Goal: Task Accomplishment & Management: Manage account settings

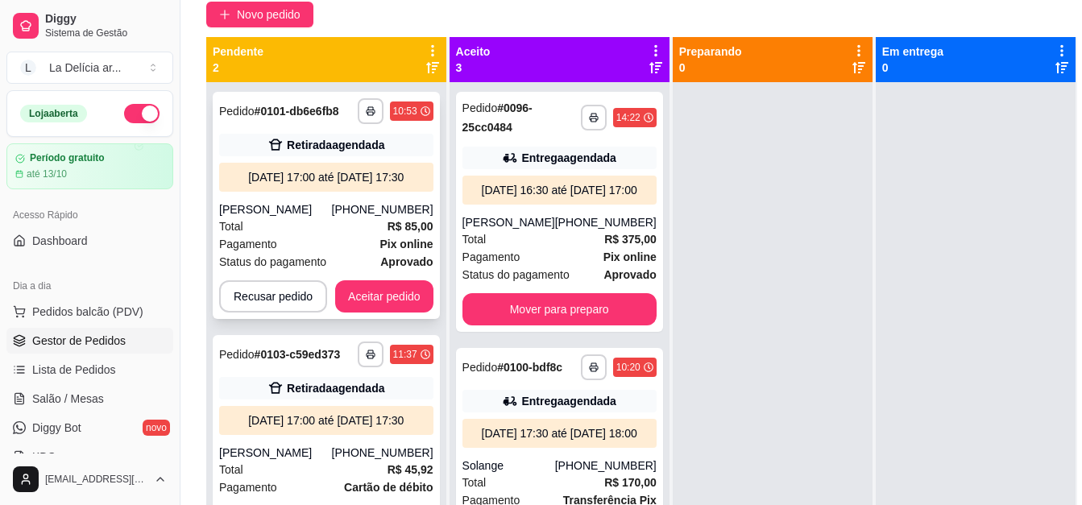
scroll to position [258, 0]
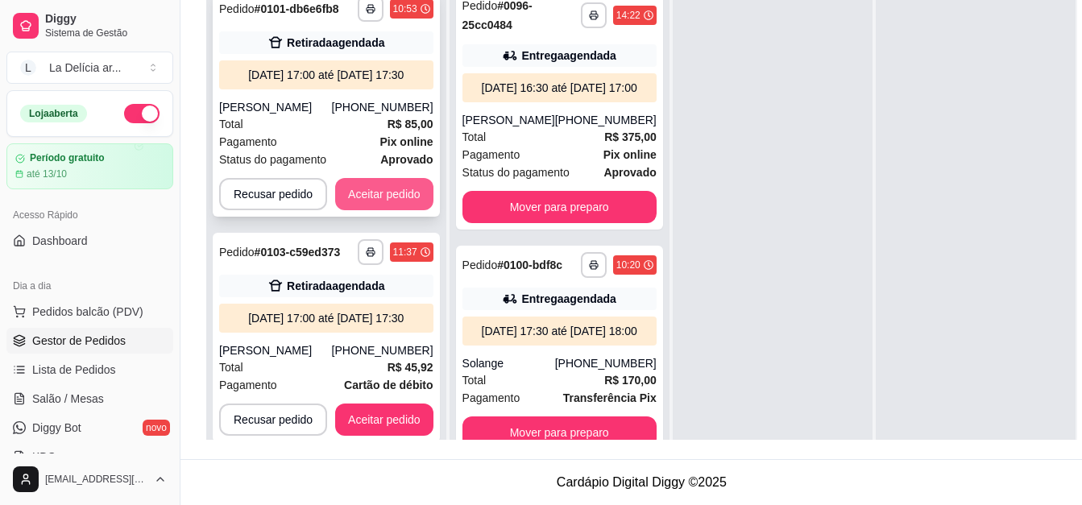
click at [358, 187] on button "Aceitar pedido" at bounding box center [384, 194] width 98 height 32
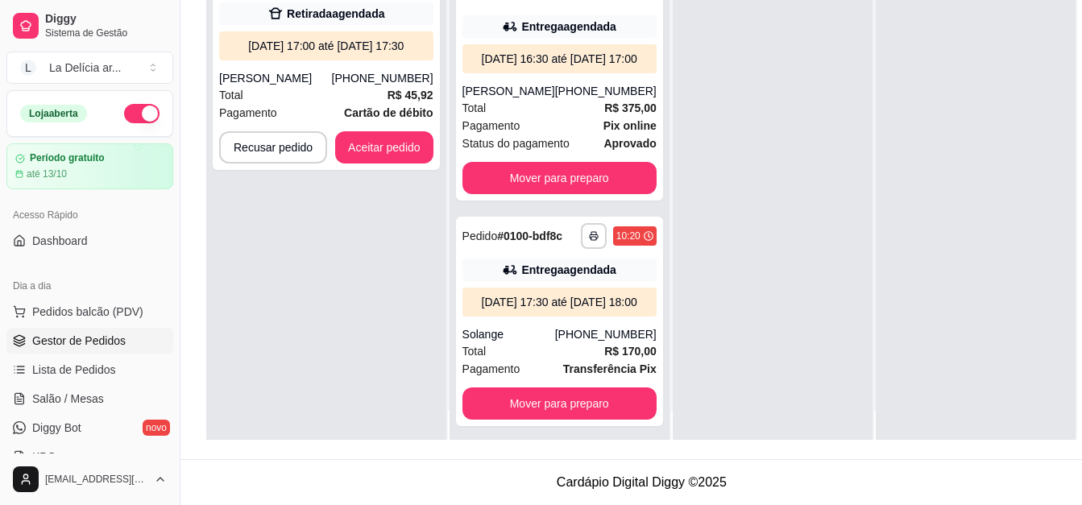
scroll to position [45, 0]
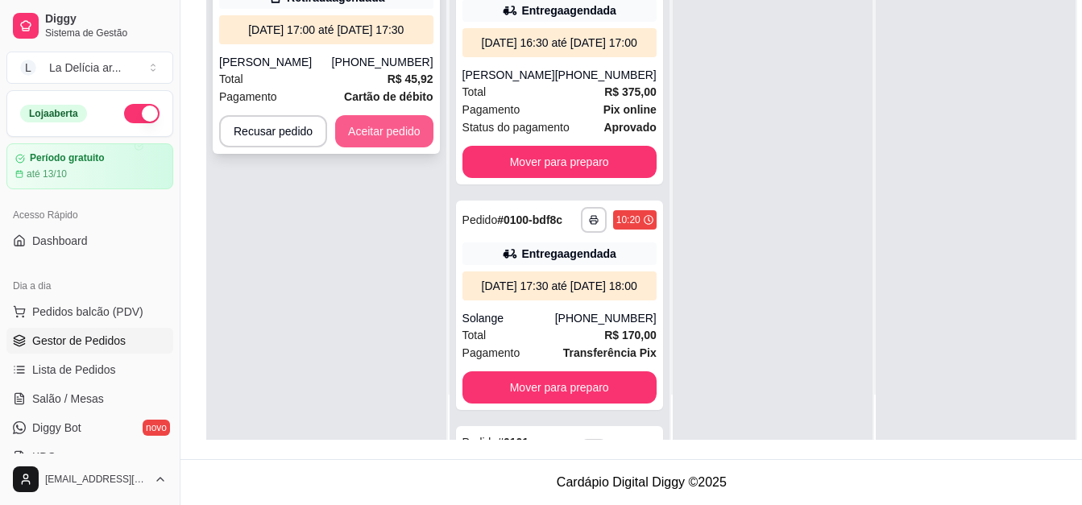
click at [361, 115] on button "Aceitar pedido" at bounding box center [384, 131] width 98 height 32
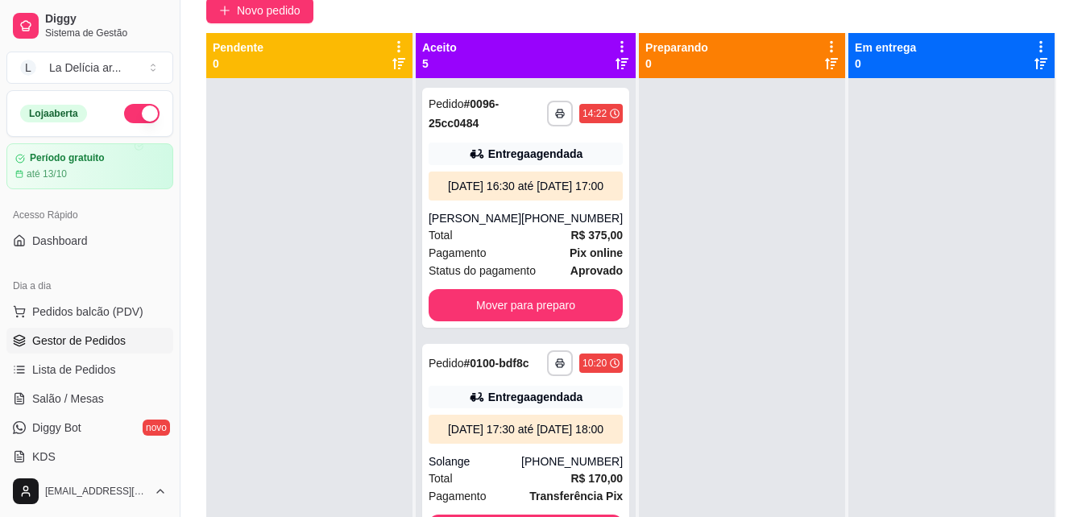
scroll to position [0, 0]
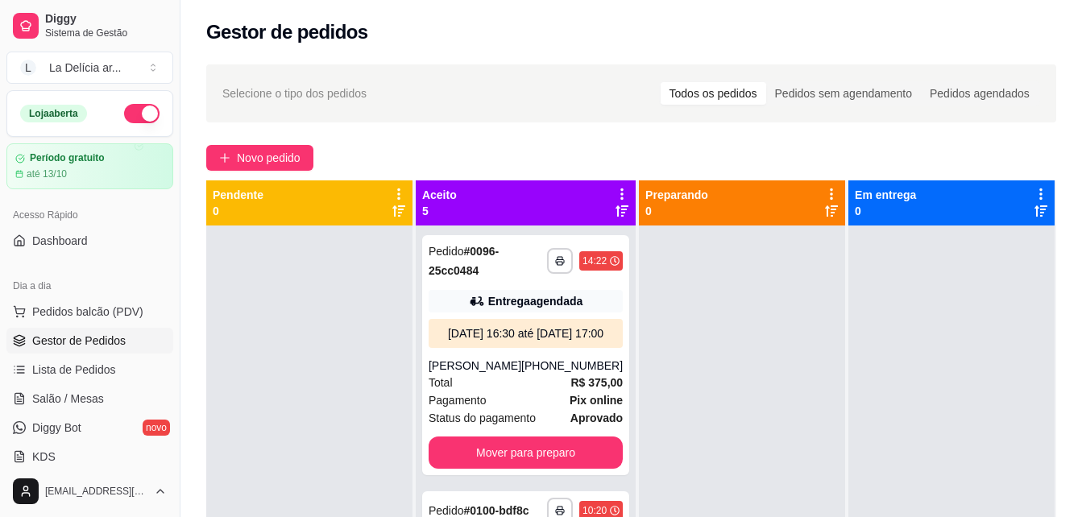
click at [314, 313] on div at bounding box center [309, 483] width 206 height 517
click at [264, 153] on span "Novo pedido" at bounding box center [269, 158] width 64 height 18
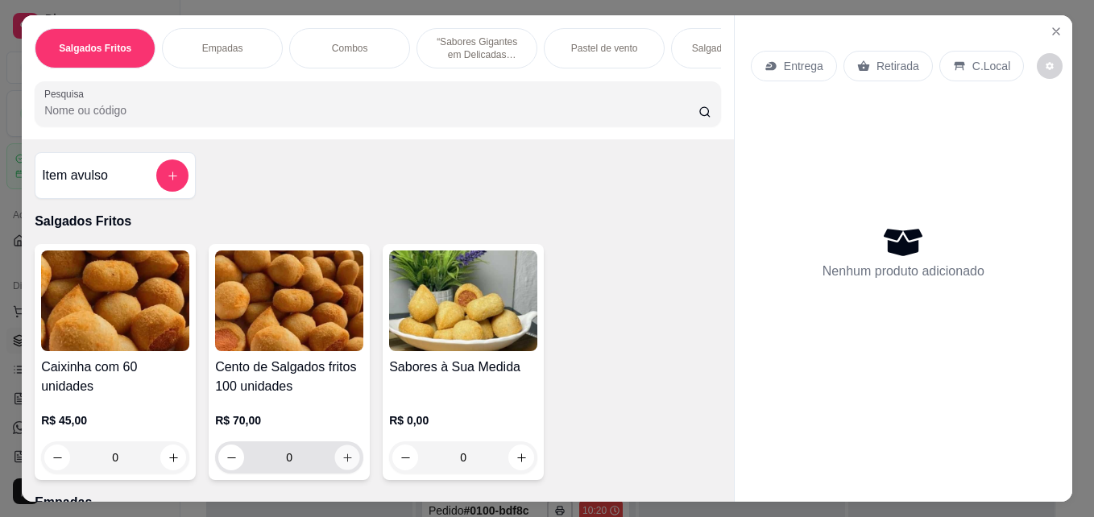
click at [346, 464] on icon "increase-product-quantity" at bounding box center [347, 458] width 12 height 12
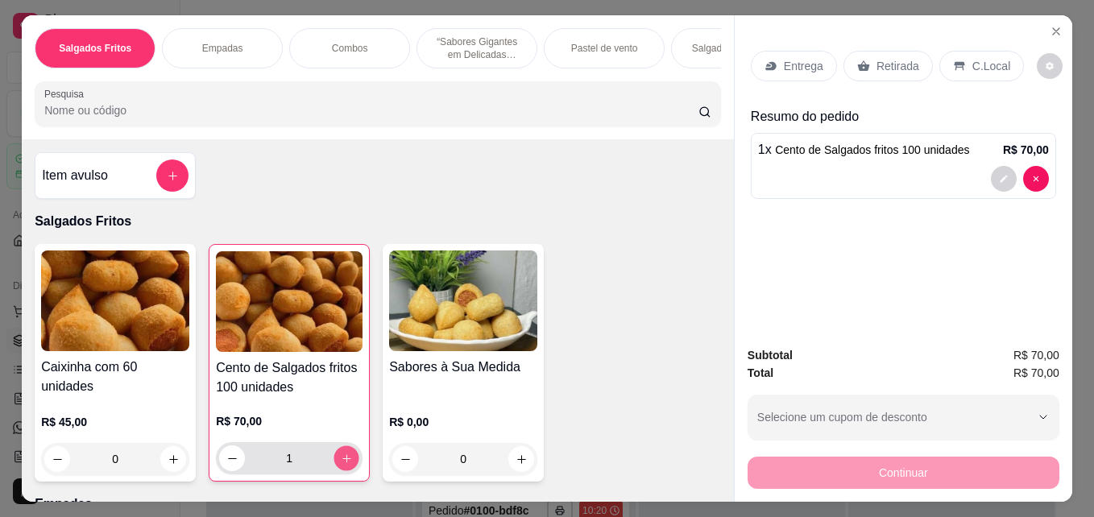
click at [346, 465] on icon "increase-product-quantity" at bounding box center [347, 459] width 12 height 12
type input "5"
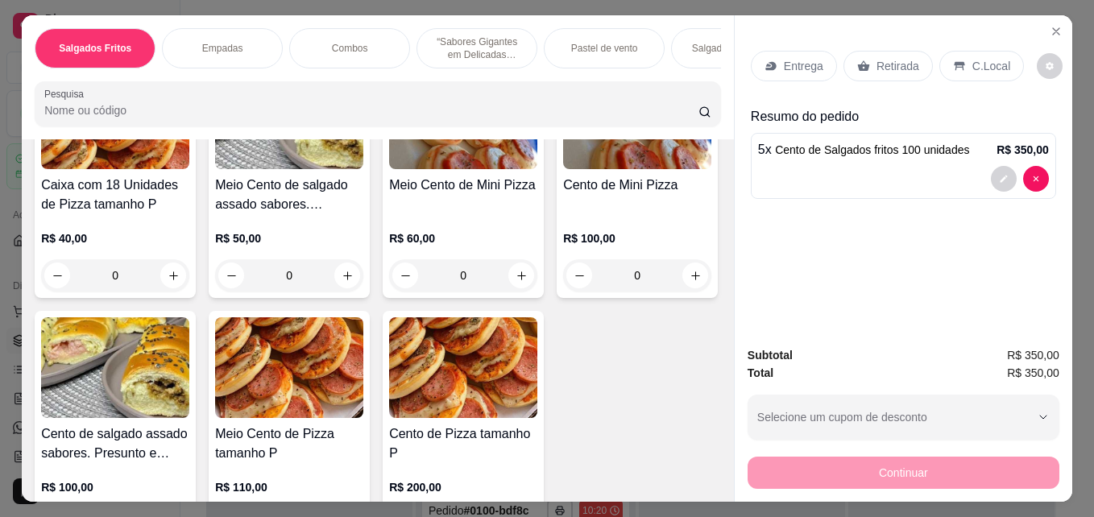
scroll to position [2094, 0]
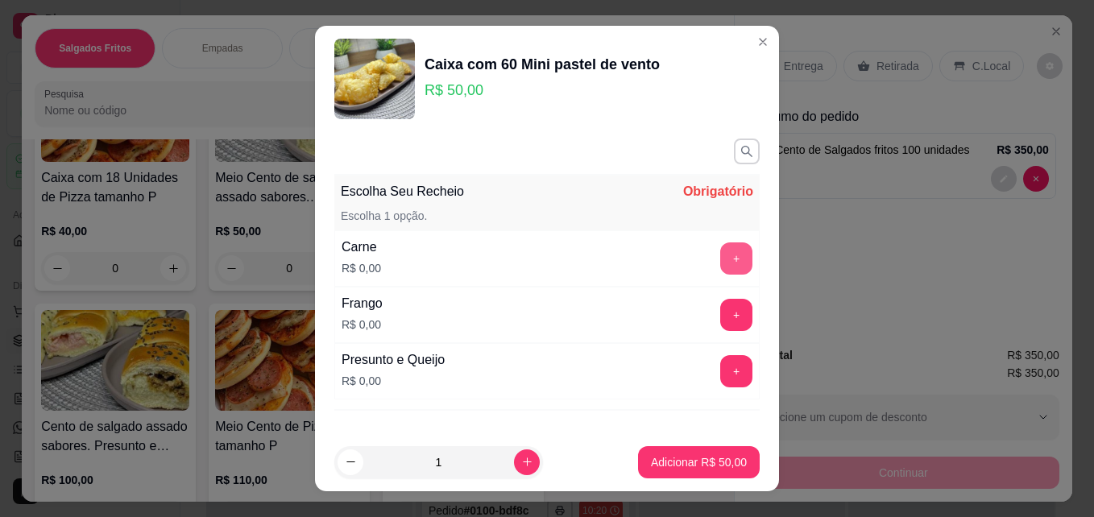
click at [720, 256] on button "+" at bounding box center [736, 258] width 32 height 32
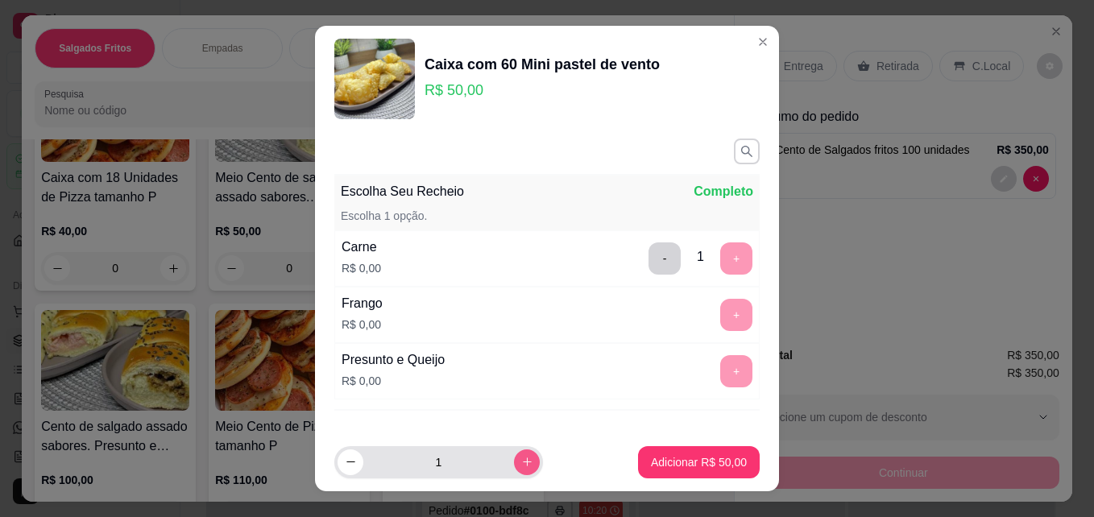
click at [521, 461] on icon "increase-product-quantity" at bounding box center [527, 462] width 12 height 12
type input "2"
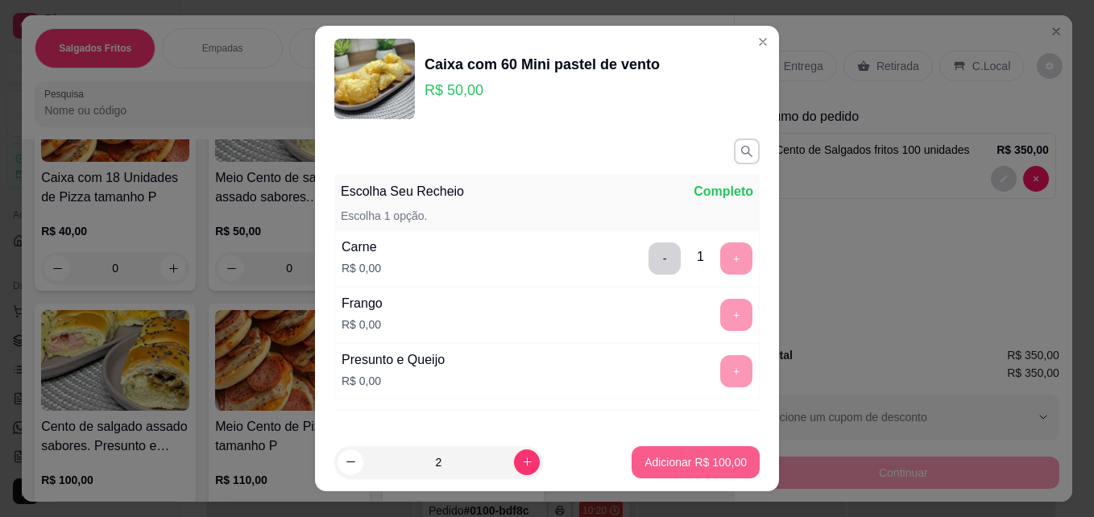
click at [689, 453] on button "Adicionar R$ 100,00" at bounding box center [695, 462] width 128 height 32
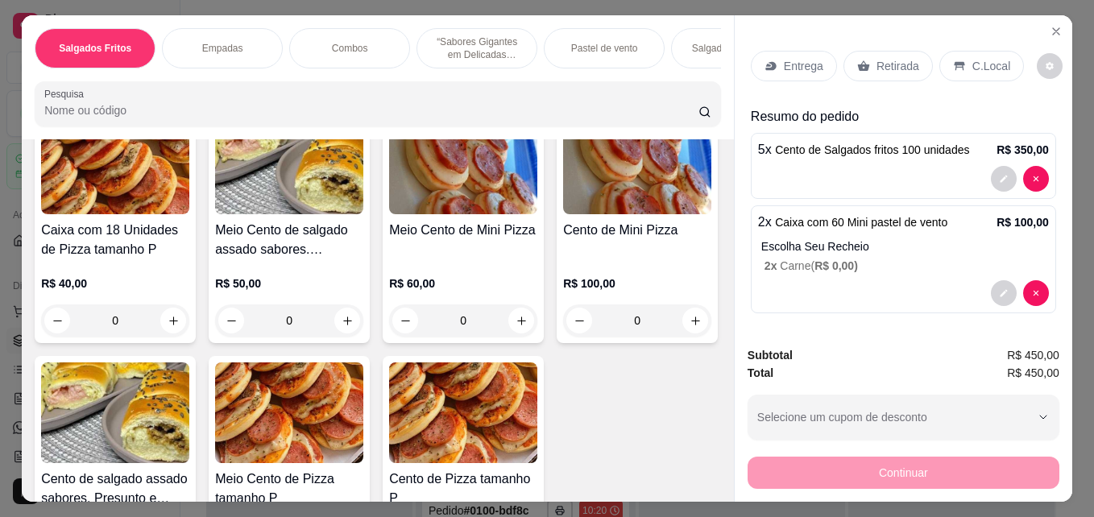
scroll to position [2013, 0]
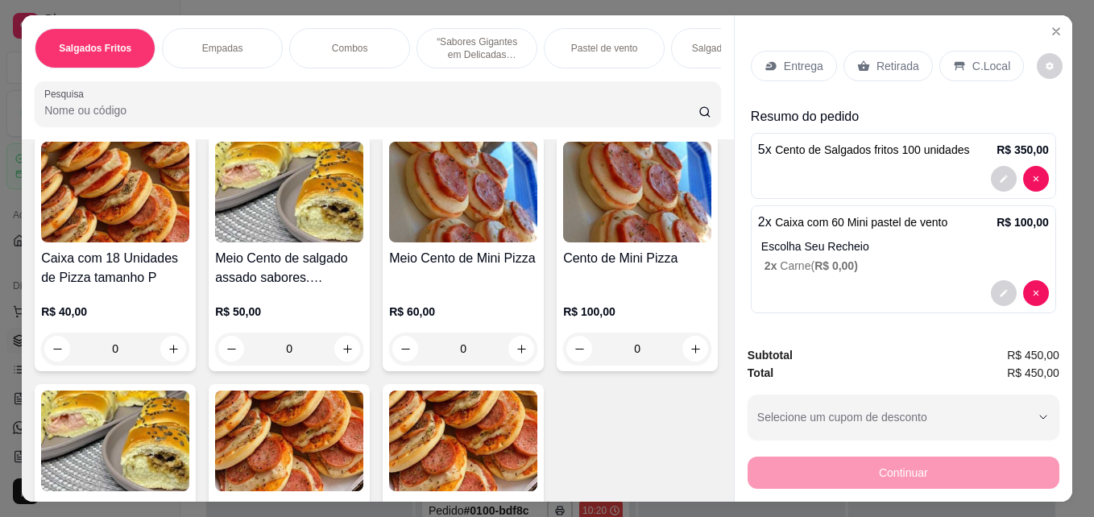
click at [866, 69] on div "Retirada" at bounding box center [887, 66] width 89 height 31
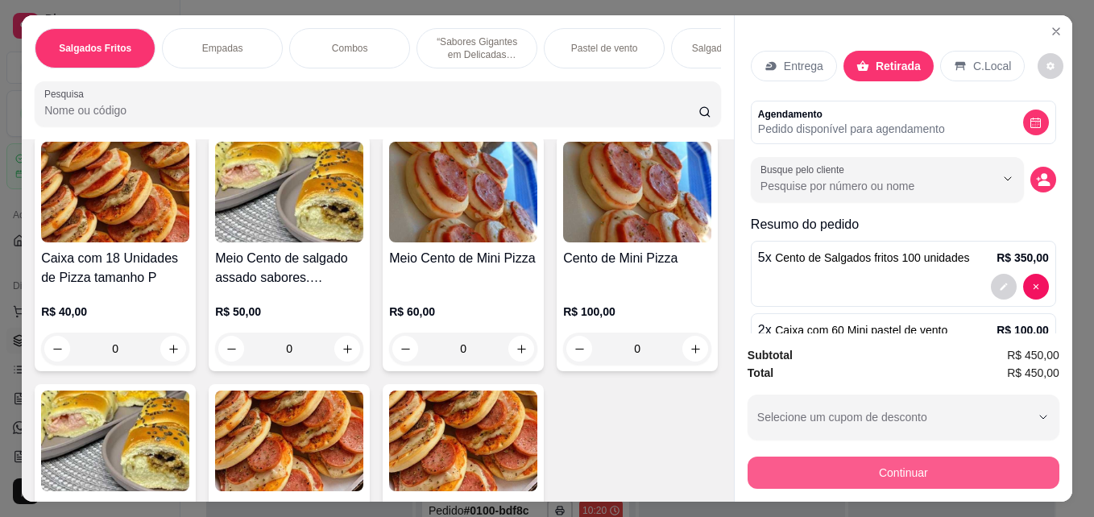
click at [869, 465] on button "Continuar" at bounding box center [903, 473] width 312 height 32
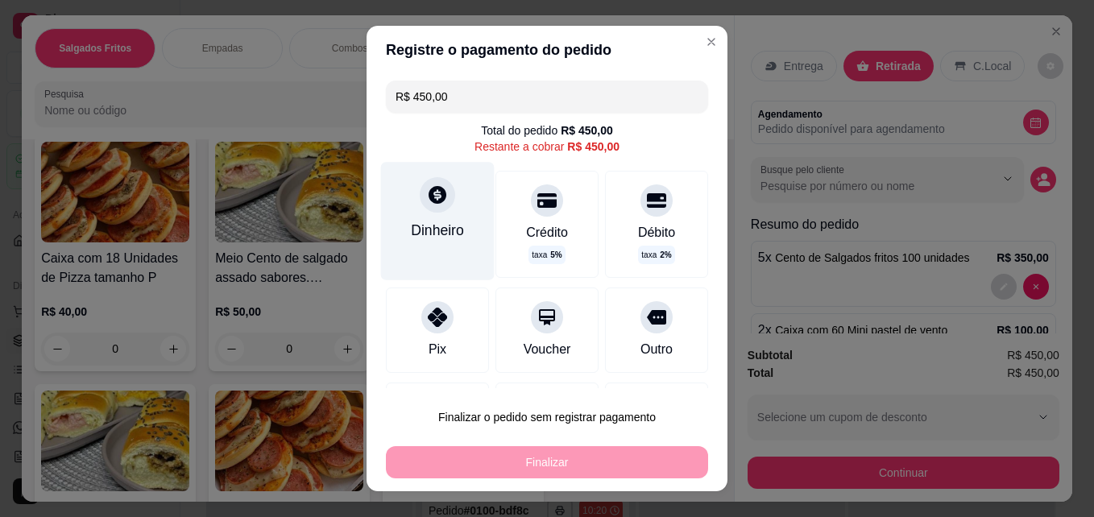
click at [447, 231] on div "Dinheiro" at bounding box center [437, 230] width 53 height 21
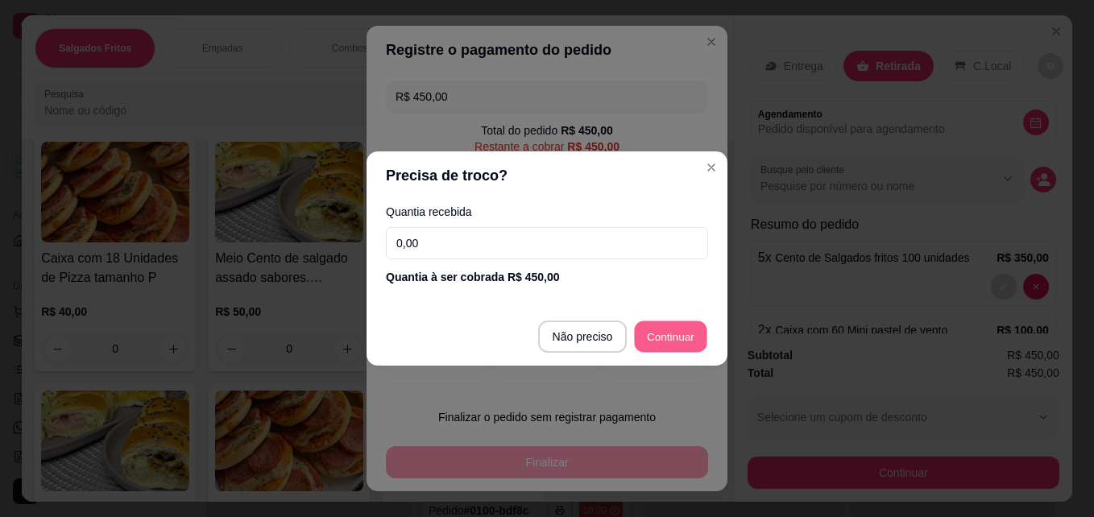
type input "R$ 0,00"
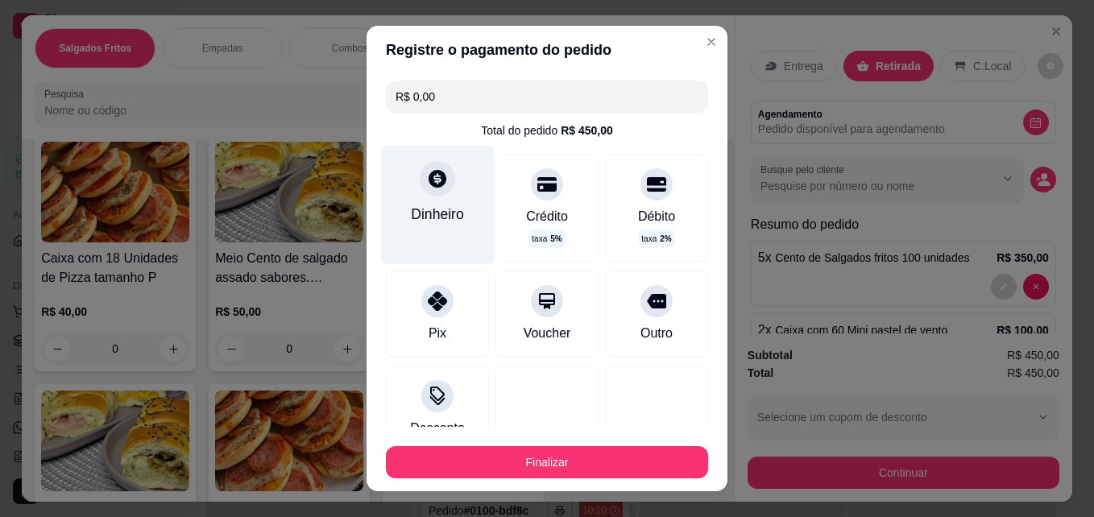
click at [434, 218] on div "Dinheiro" at bounding box center [437, 214] width 53 height 21
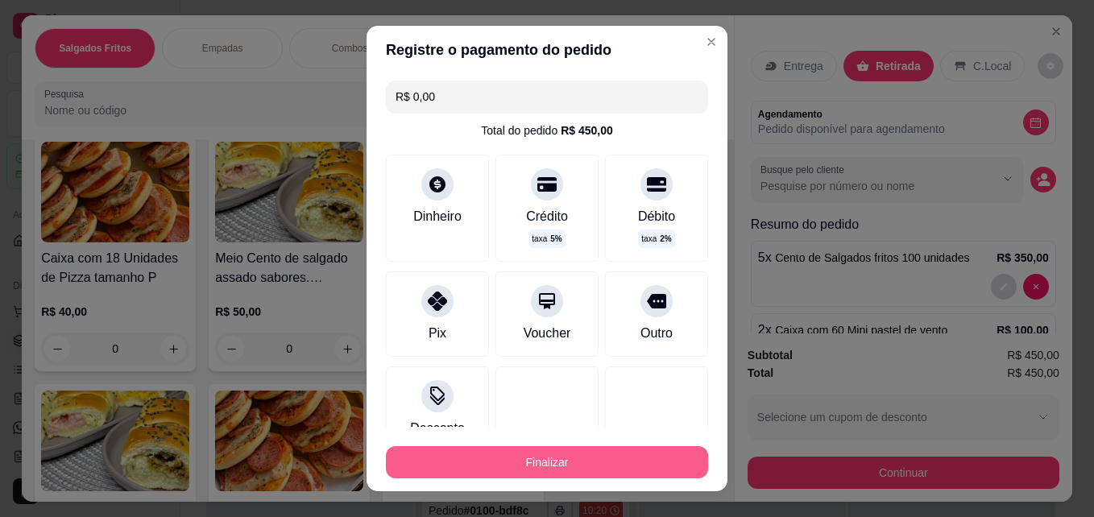
click at [610, 461] on button "Finalizar" at bounding box center [547, 462] width 322 height 32
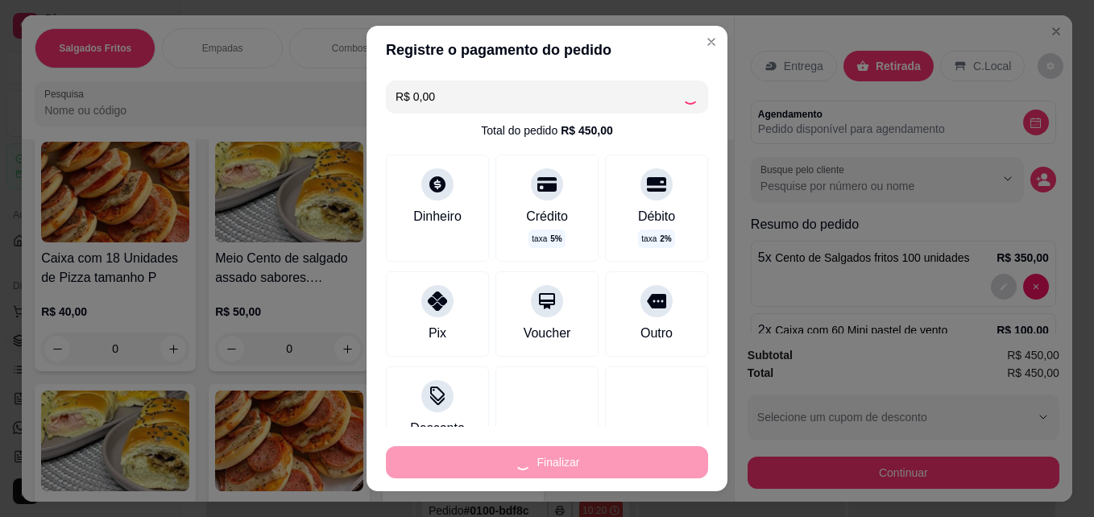
type input "0"
type input "-R$ 450,00"
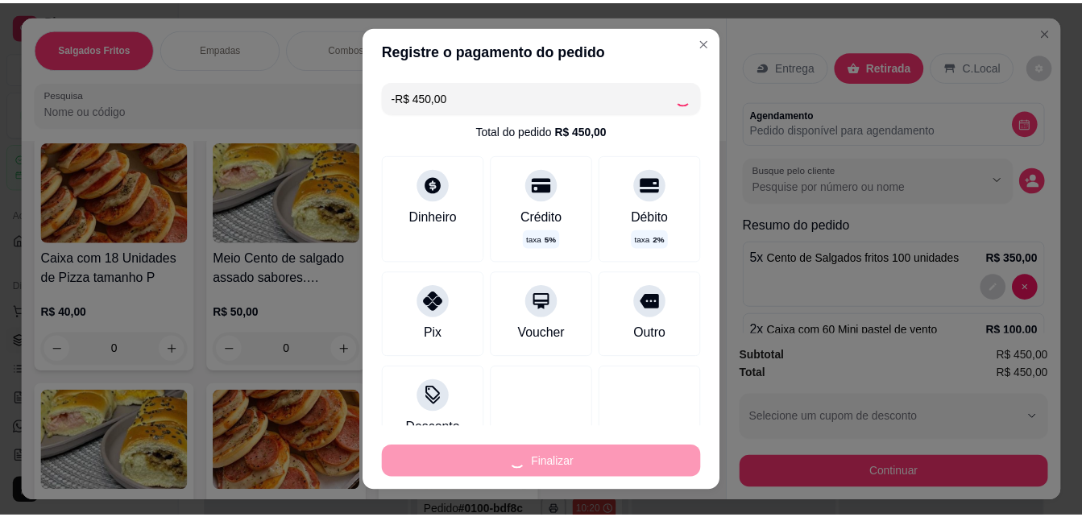
scroll to position [2012, 0]
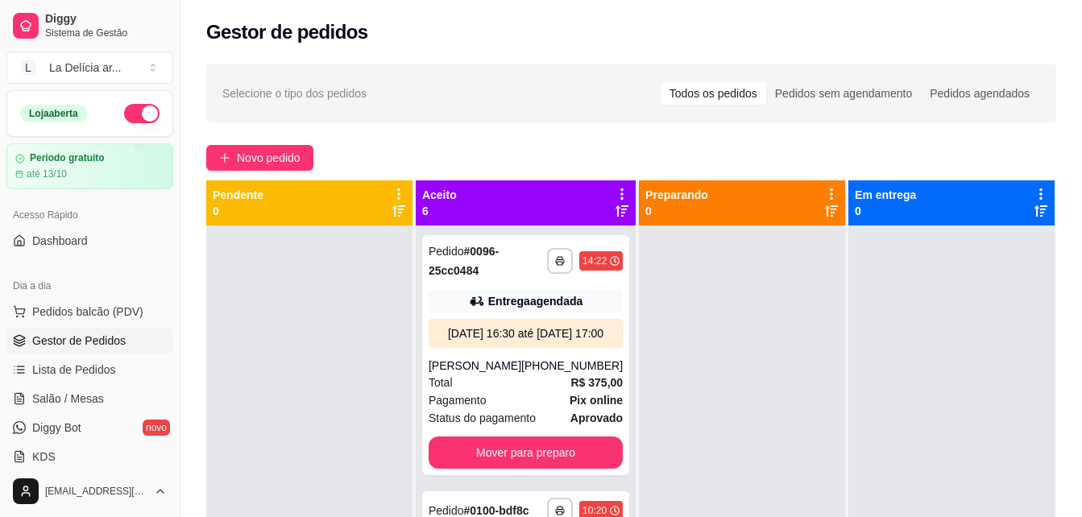
click at [763, 421] on div at bounding box center [742, 483] width 206 height 517
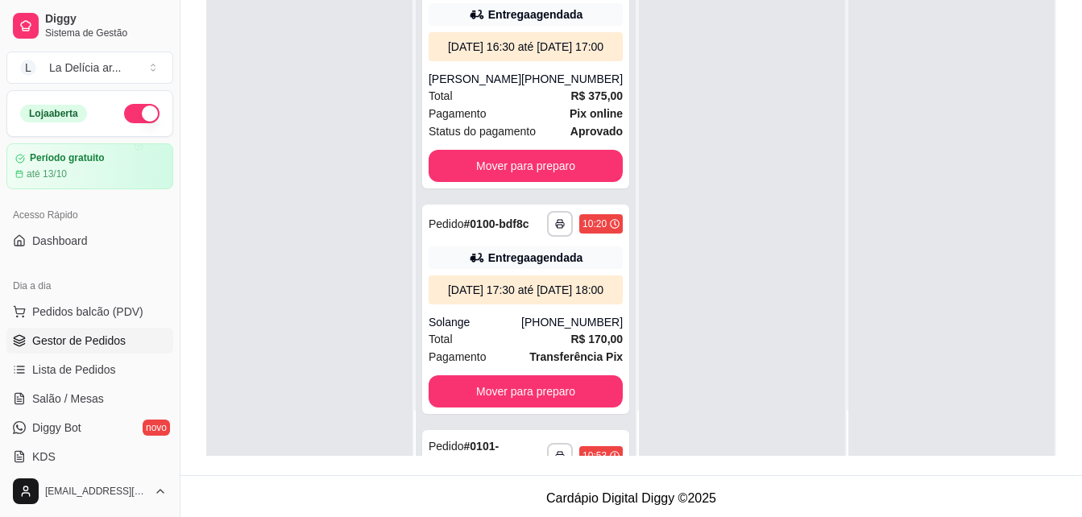
click at [321, 64] on div at bounding box center [309, 197] width 206 height 517
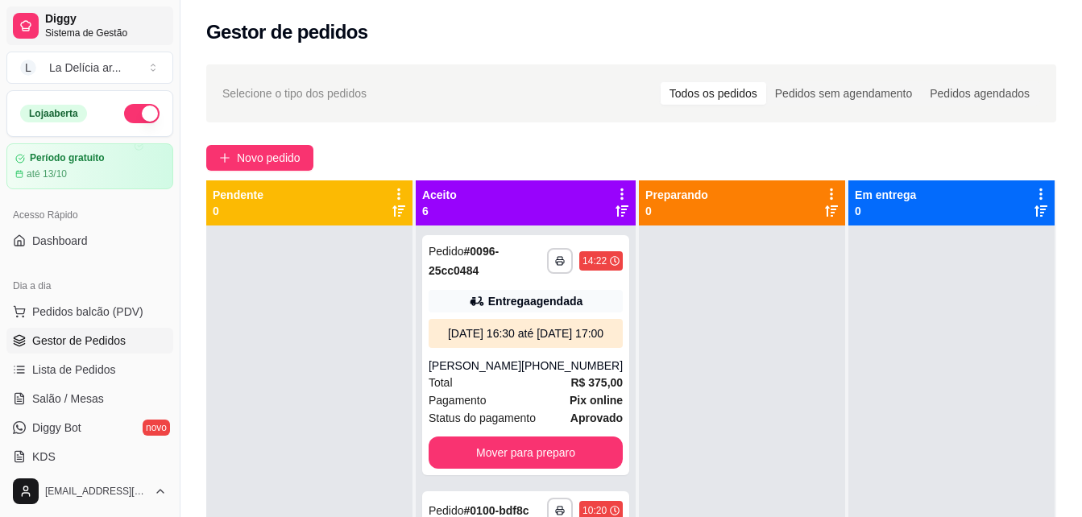
drag, startPoint x: 0, startPoint y: 0, endPoint x: 46, endPoint y: 18, distance: 49.2
drag, startPoint x: 46, startPoint y: 18, endPoint x: 504, endPoint y: 136, distance: 473.3
click at [504, 136] on div "**********" at bounding box center [630, 386] width 901 height 662
click at [329, 312] on div at bounding box center [309, 483] width 206 height 517
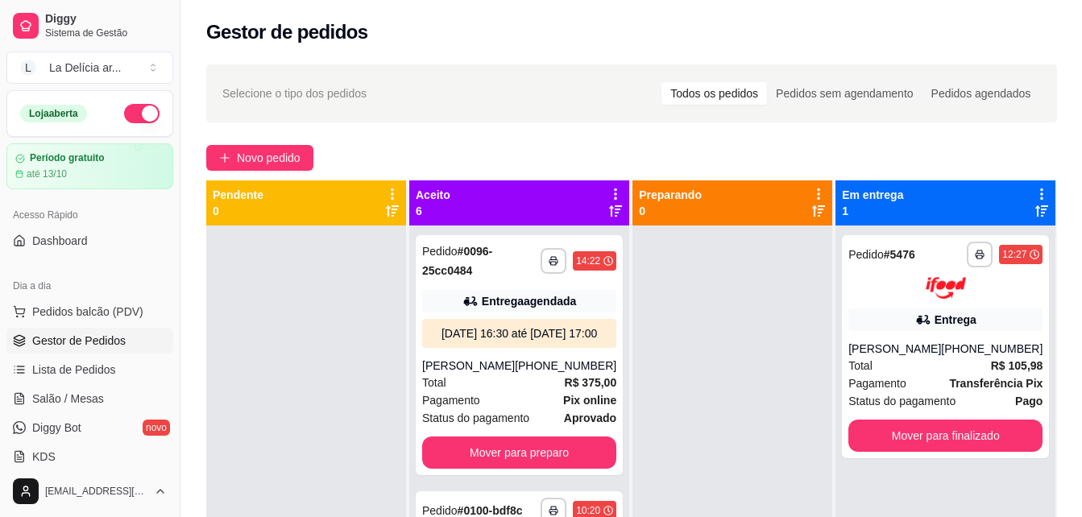
click at [267, 236] on div at bounding box center [306, 483] width 200 height 517
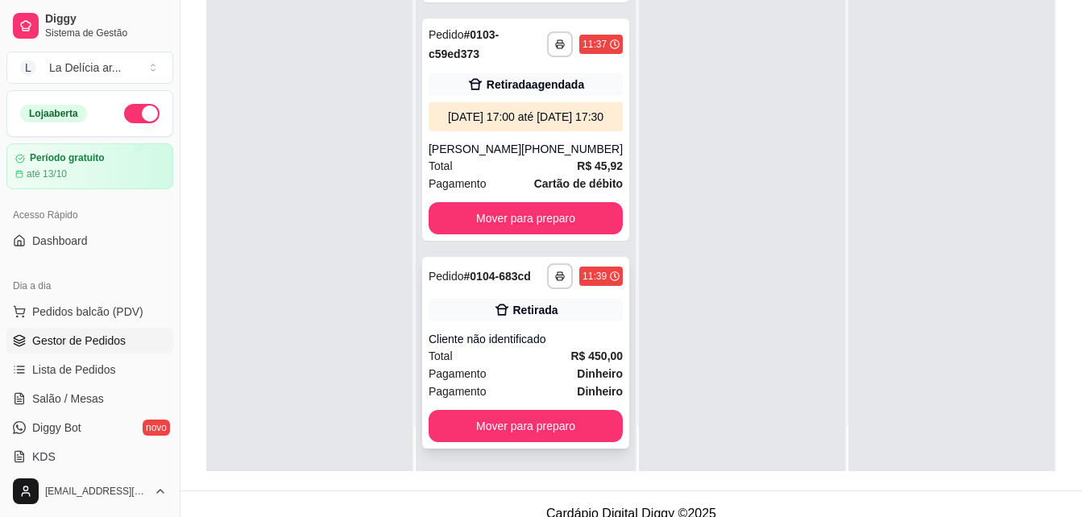
scroll to position [246, 0]
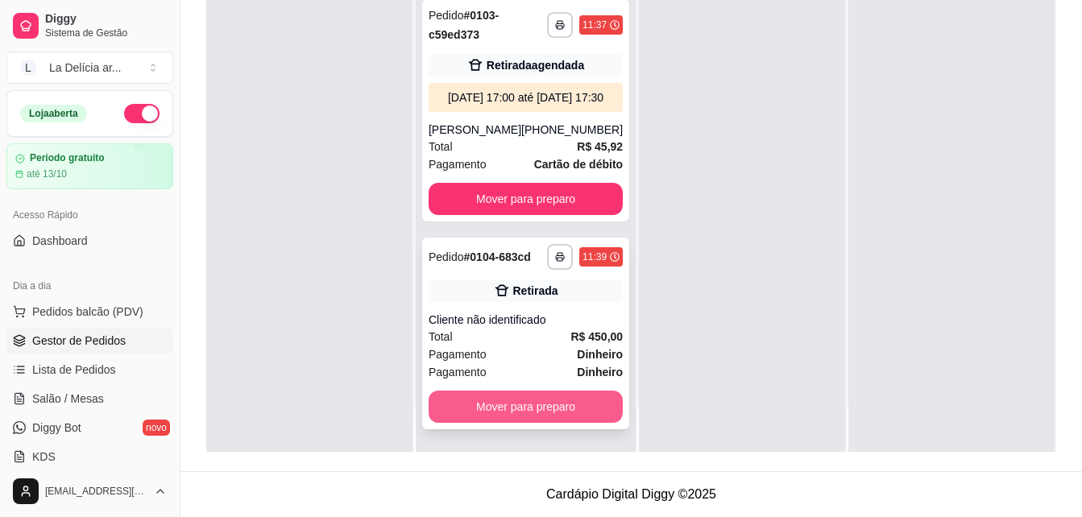
click at [540, 403] on button "Mover para preparo" at bounding box center [525, 407] width 194 height 32
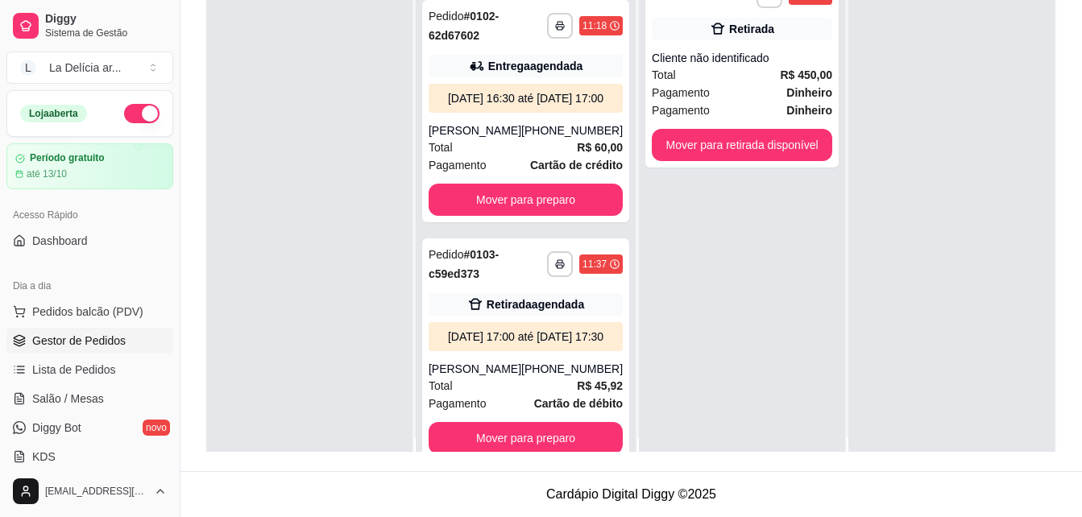
scroll to position [0, 0]
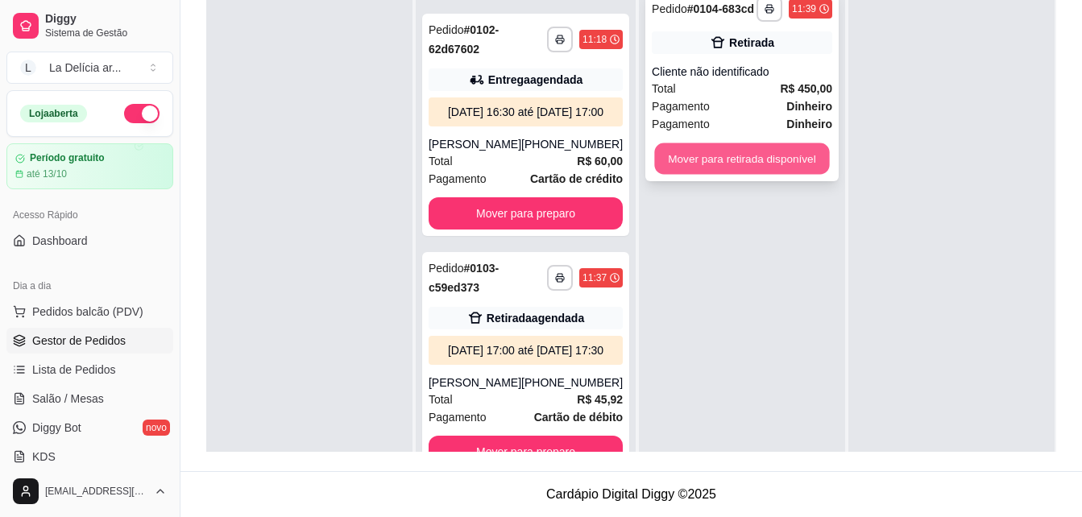
click at [737, 159] on button "Mover para retirada disponível" at bounding box center [741, 158] width 175 height 31
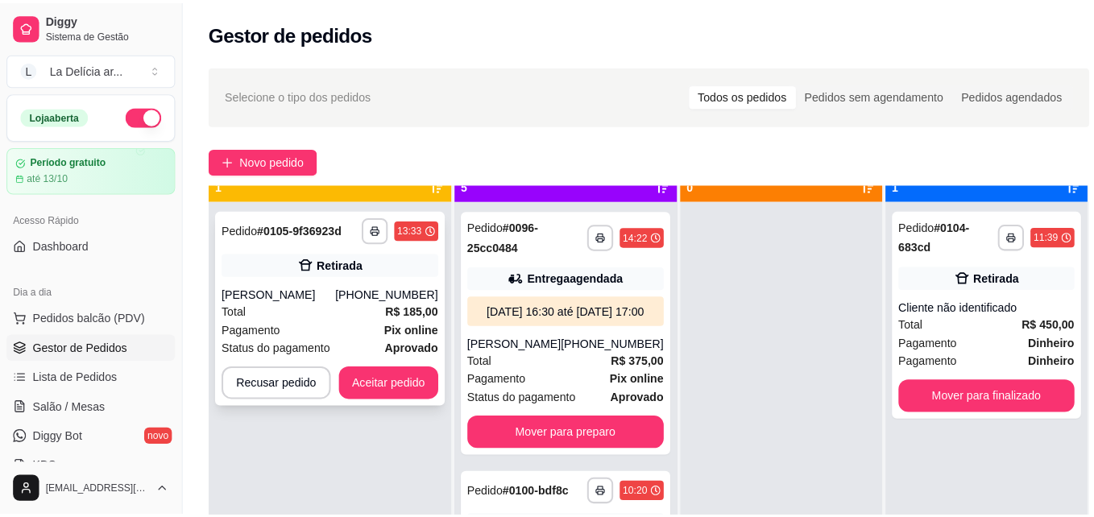
scroll to position [45, 0]
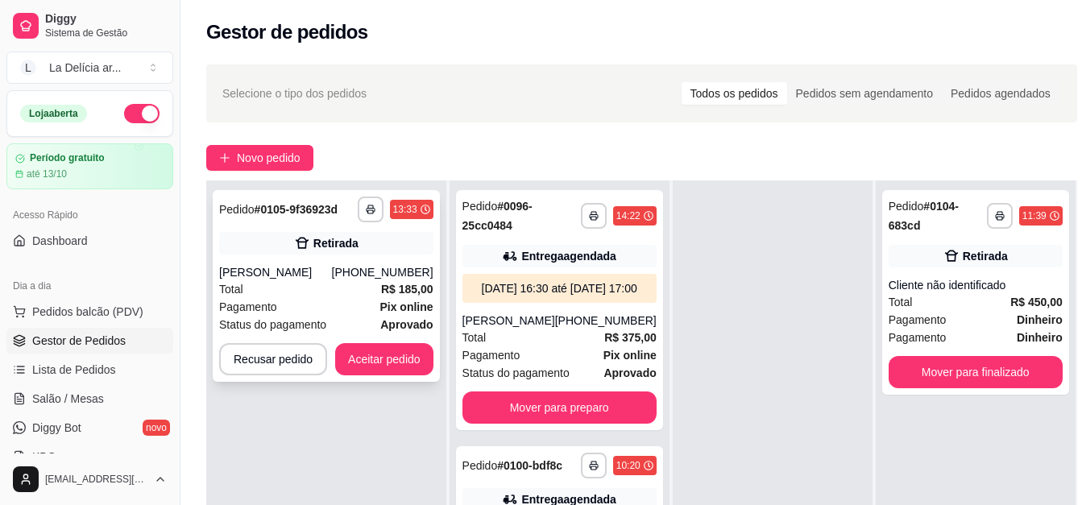
click at [332, 279] on div "Eloani Oliveira" at bounding box center [275, 272] width 113 height 16
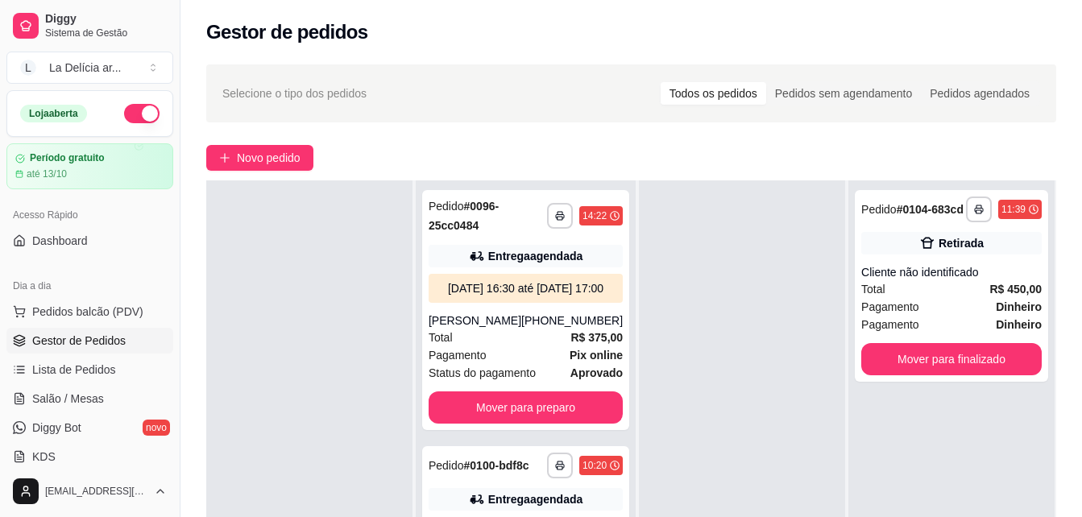
scroll to position [16, 0]
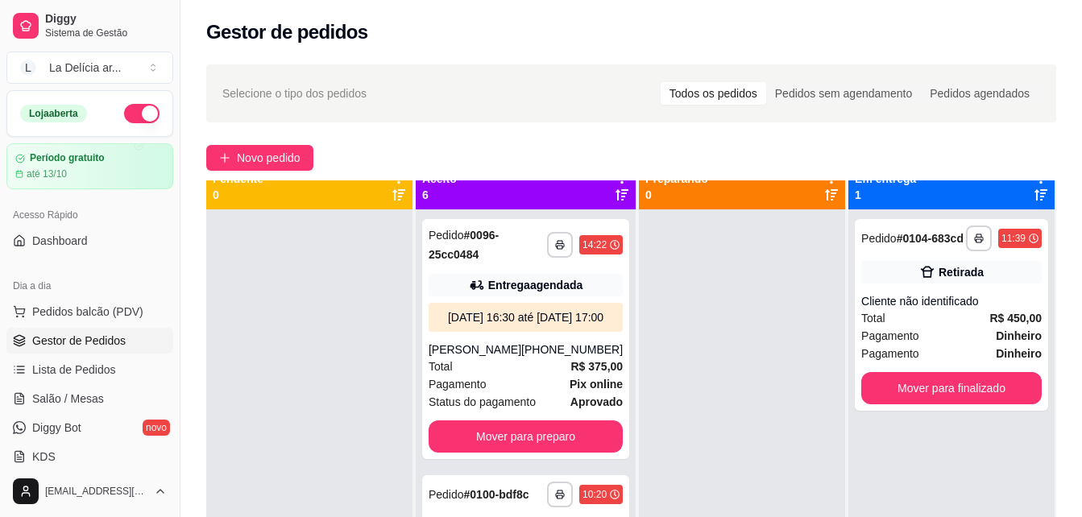
click at [236, 429] on div at bounding box center [309, 467] width 206 height 517
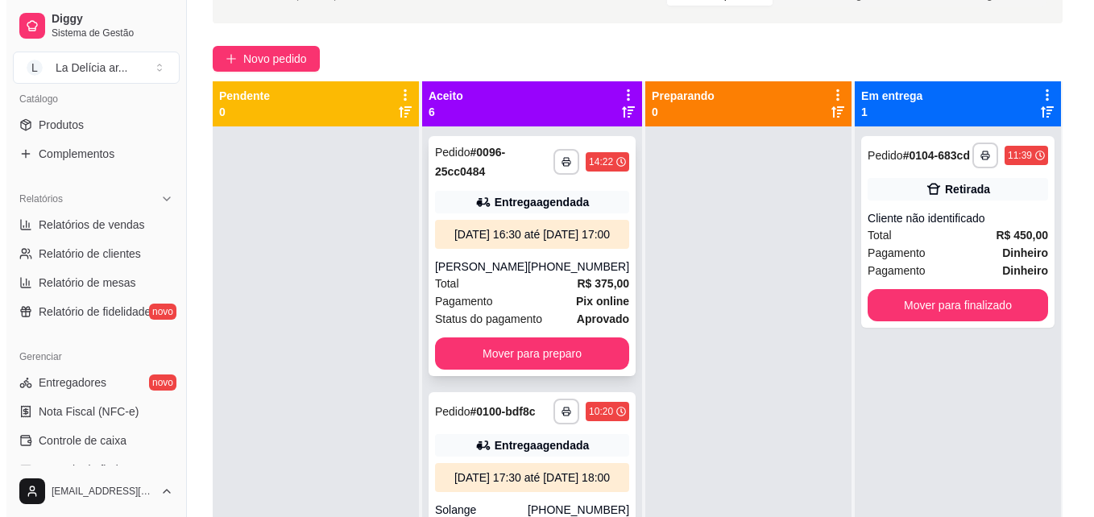
scroll to position [0, 0]
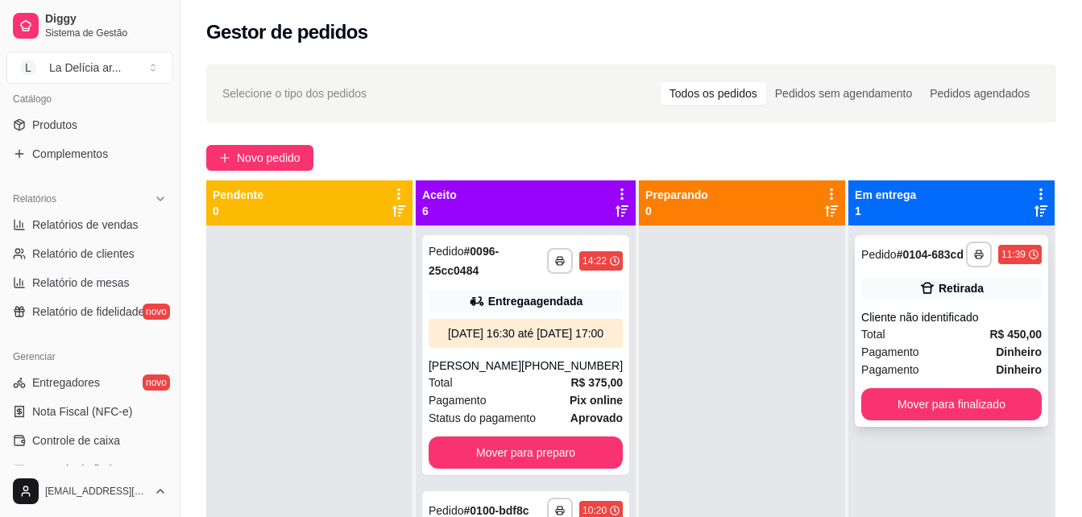
click at [943, 343] on div "Pagamento Dinheiro" at bounding box center [951, 352] width 180 height 18
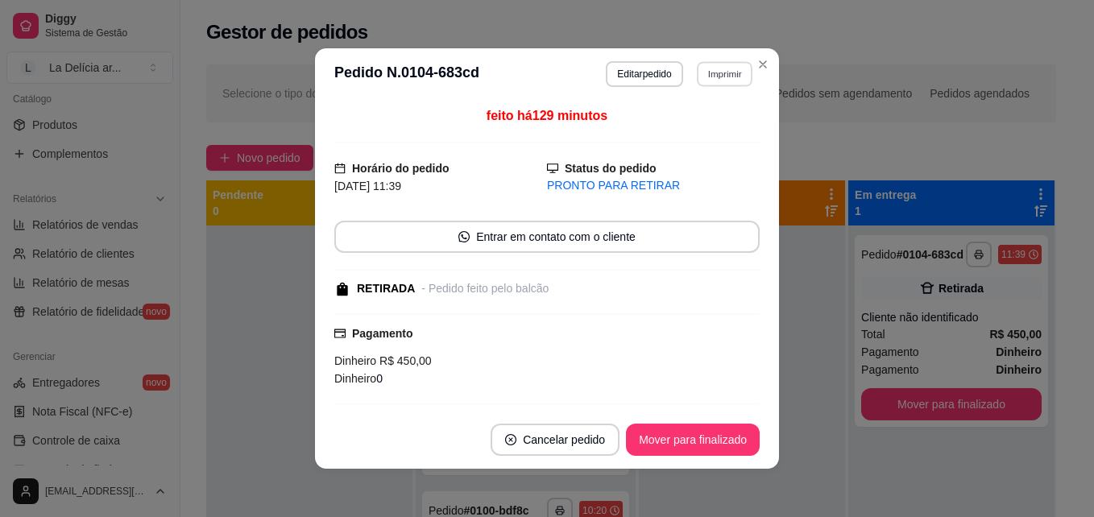
click at [709, 72] on button "Imprimir" at bounding box center [725, 73] width 56 height 25
click at [693, 135] on button "001" at bounding box center [690, 130] width 113 height 25
